Goal: Task Accomplishment & Management: Manage account settings

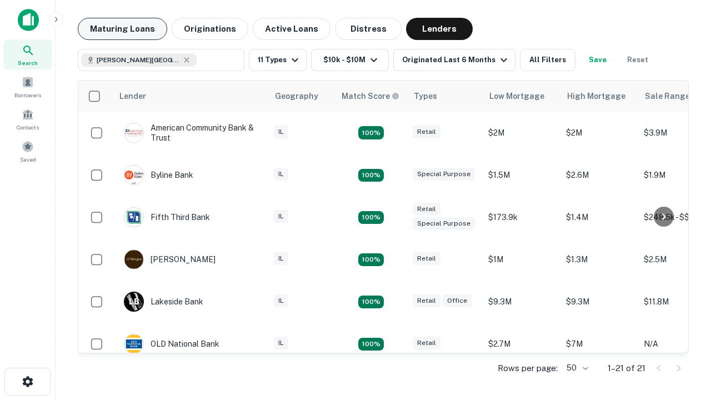
click at [122, 29] on button "Maturing Loans" at bounding box center [122, 29] width 89 height 22
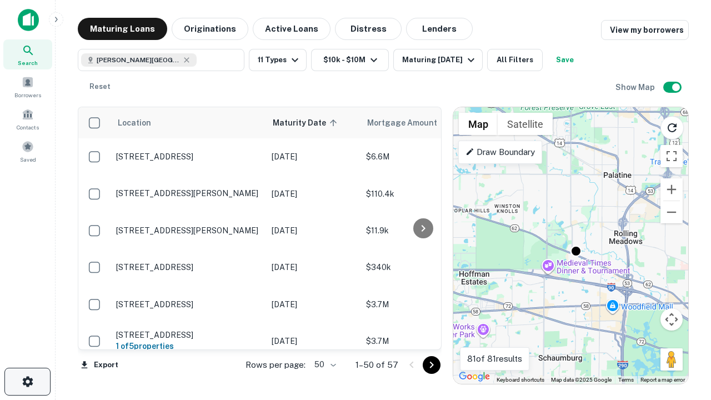
click at [27, 381] on icon "button" at bounding box center [27, 381] width 13 height 13
